Goal: Navigation & Orientation: Find specific page/section

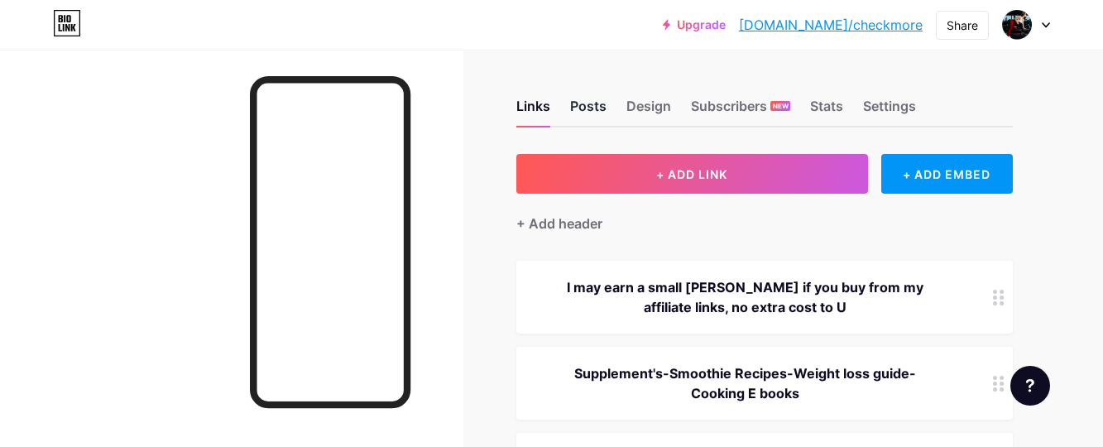
click at [598, 112] on div "Posts" at bounding box center [588, 111] width 36 height 30
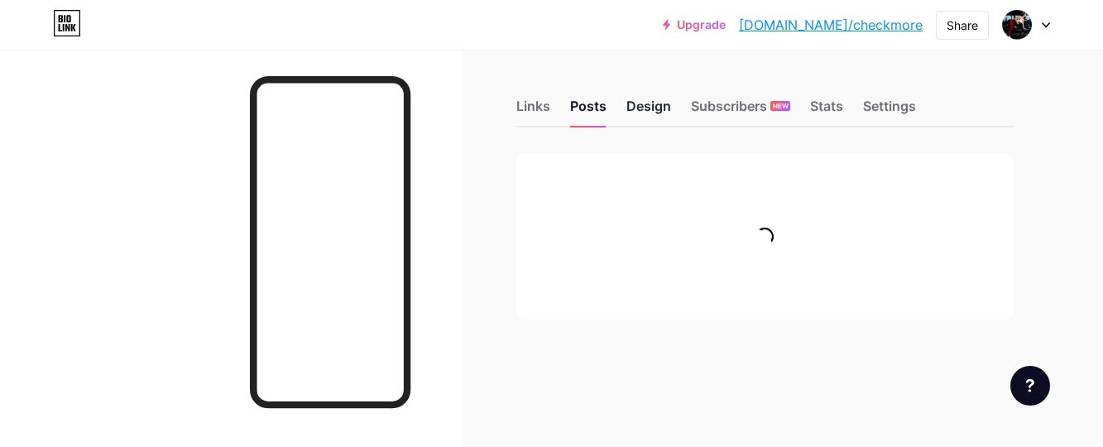
click at [658, 113] on div "Design" at bounding box center [648, 111] width 45 height 30
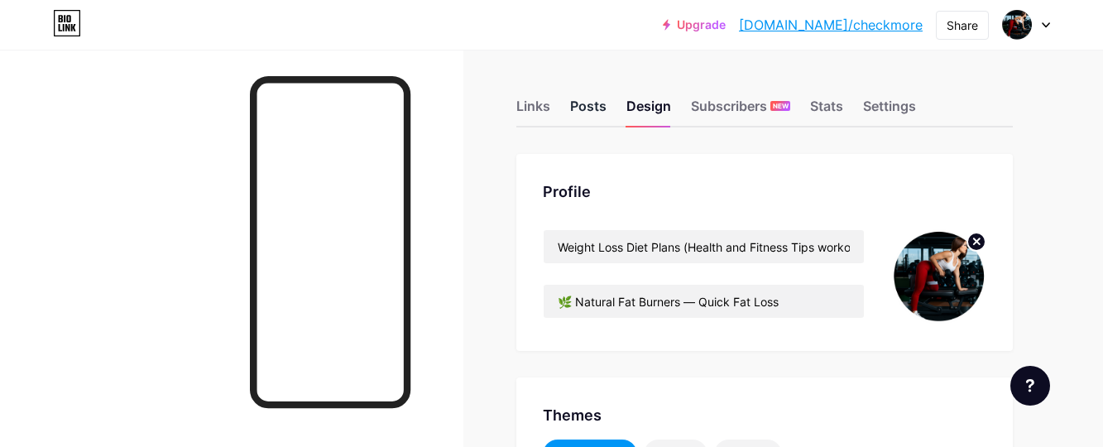
click at [582, 108] on div "Posts" at bounding box center [588, 111] width 36 height 30
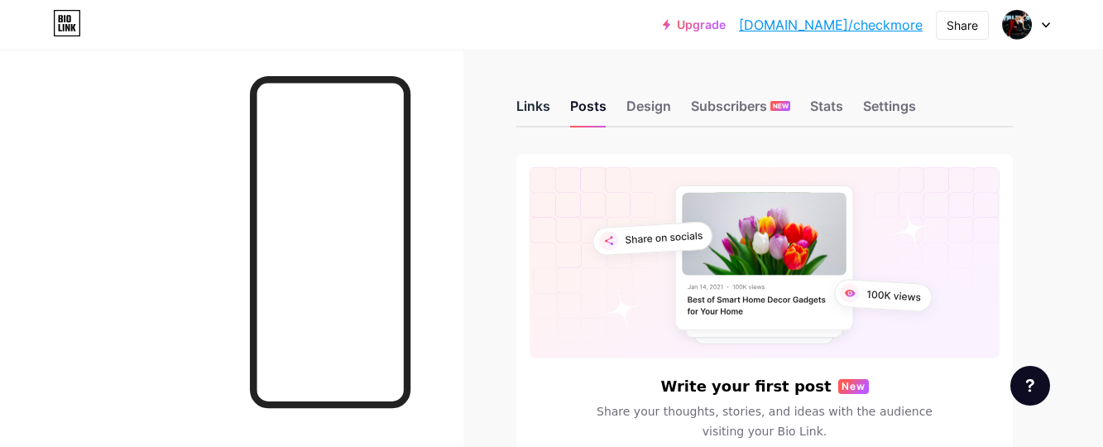
click at [543, 110] on div "Links" at bounding box center [533, 111] width 34 height 30
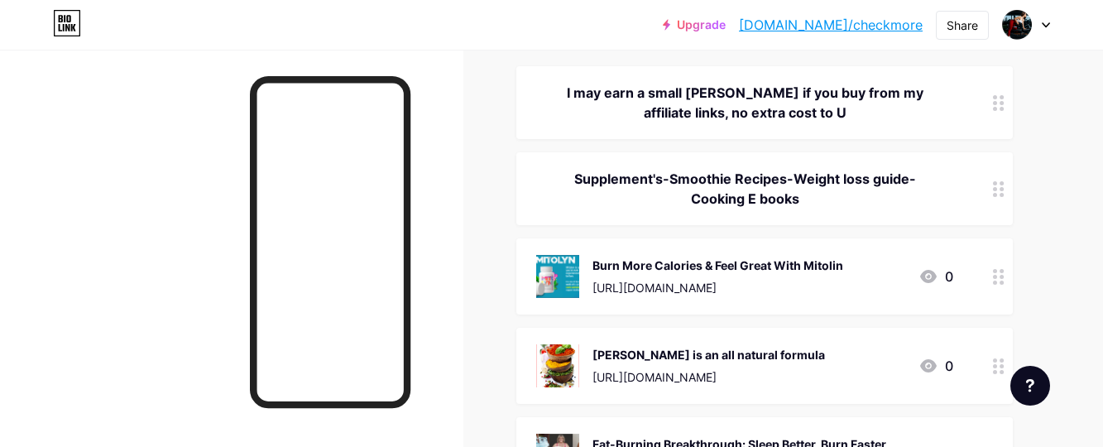
scroll to position [165, 0]
